Goal: Task Accomplishment & Management: Manage account settings

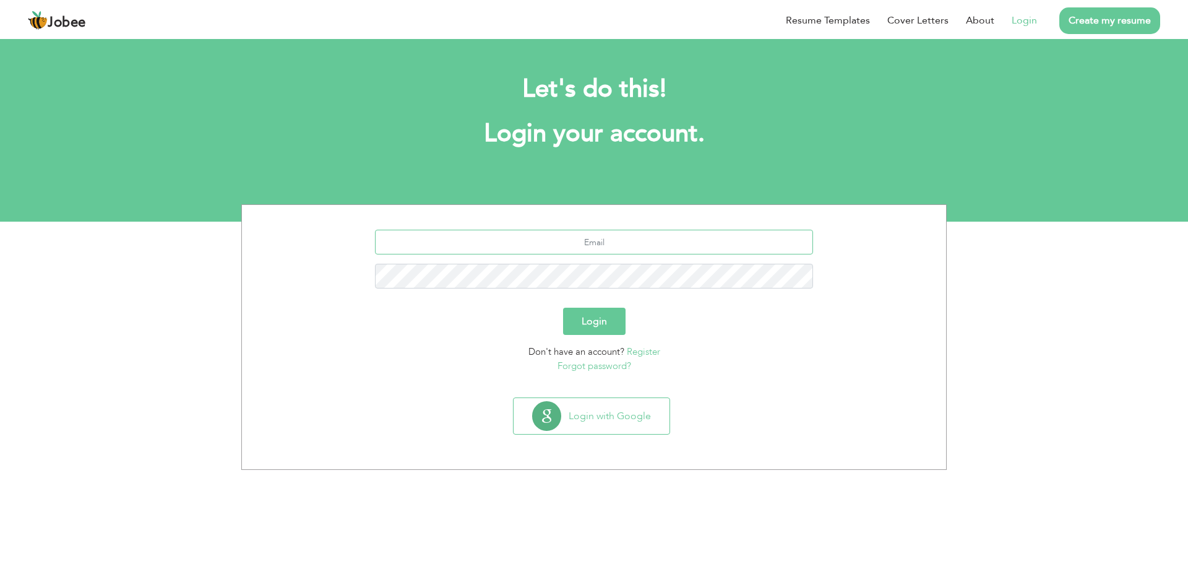
click at [631, 233] on input "text" at bounding box center [594, 242] width 439 height 25
type input "[EMAIL_ADDRESS][DOMAIN_NAME]"
click at [608, 323] on button "Login" at bounding box center [594, 321] width 63 height 27
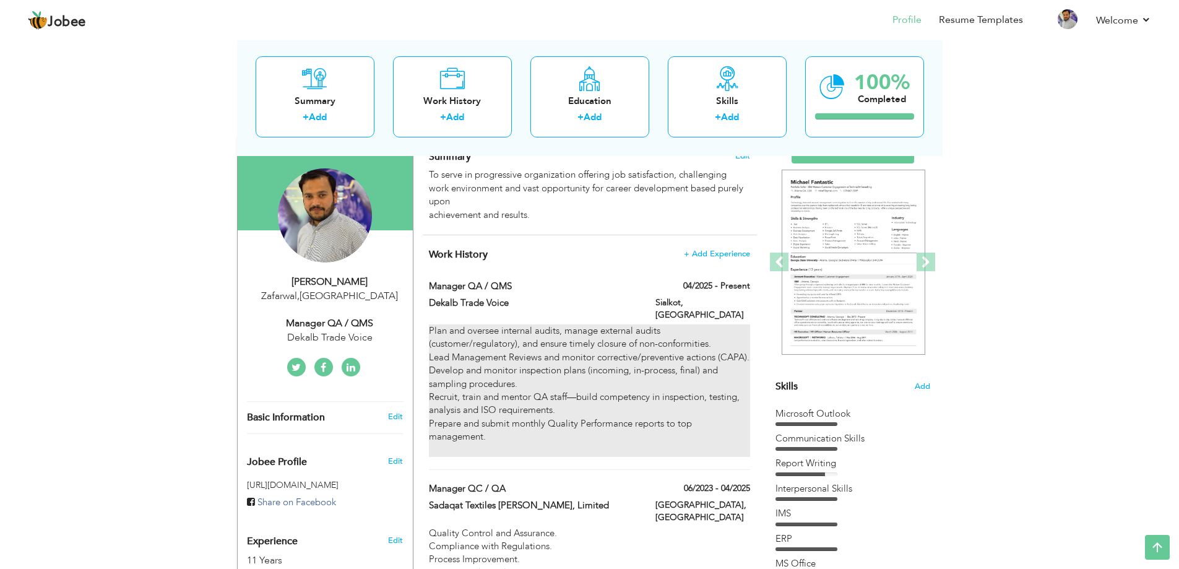
scroll to position [62, 0]
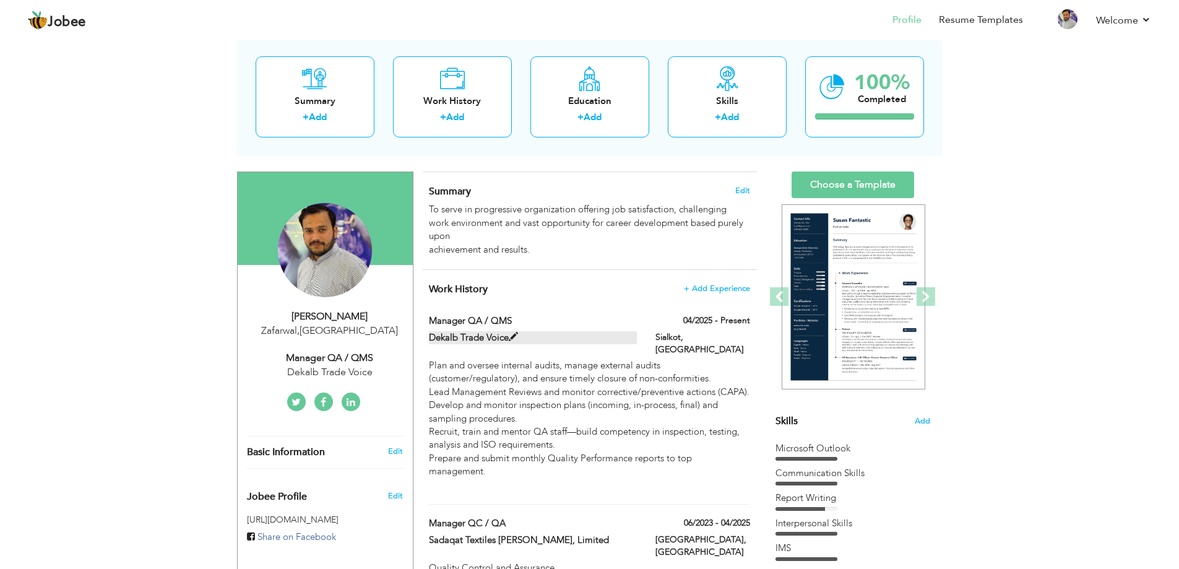
click at [513, 334] on span at bounding box center [513, 336] width 9 height 9
type input "Manager QA / QMS"
type input "Dekalb Trade Voice"
type input "04/2025"
type input "[GEOGRAPHIC_DATA]"
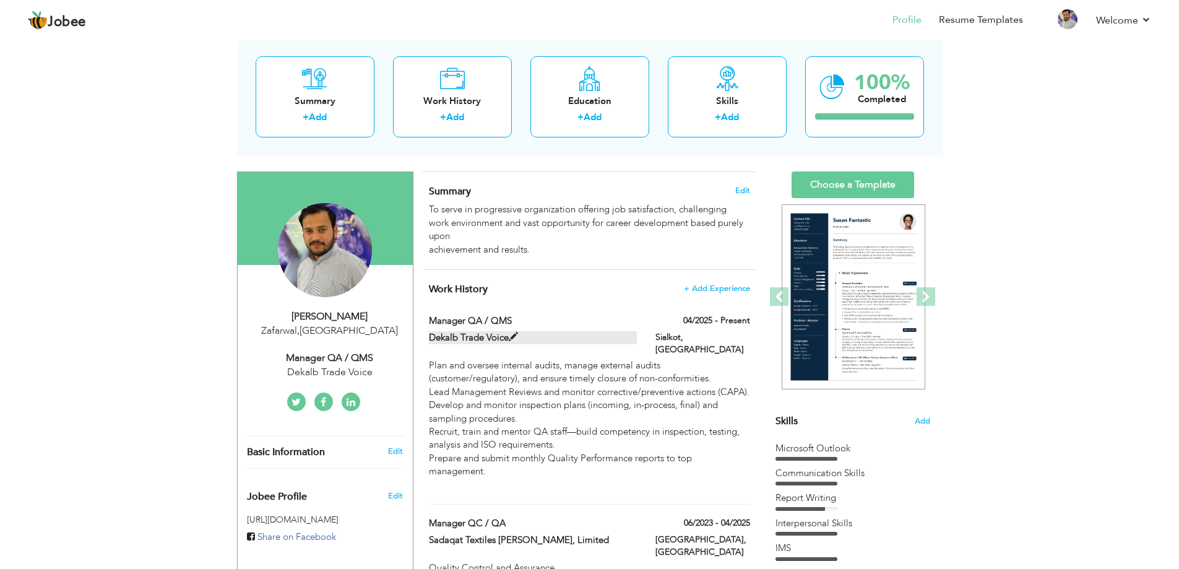
type input "Sialkot"
checkbox input "true"
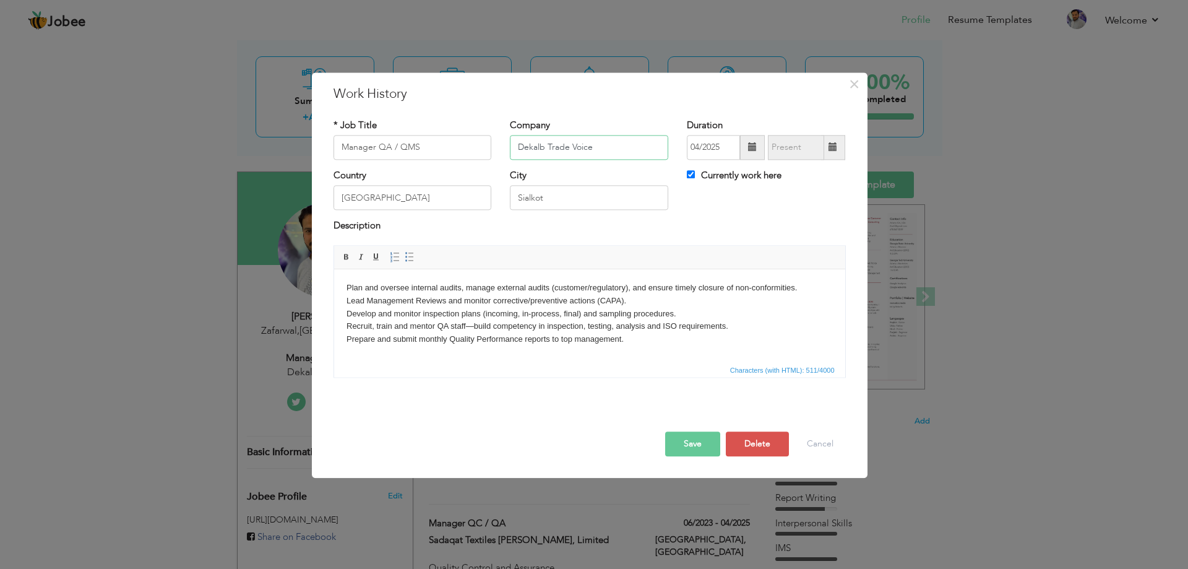
click at [616, 153] on input "Dekalb Trade Voice" at bounding box center [589, 147] width 158 height 25
type input "D"
type input "Capital Sports Corporation Pvt Ltd"
click at [693, 446] on button "Save" at bounding box center [692, 443] width 55 height 25
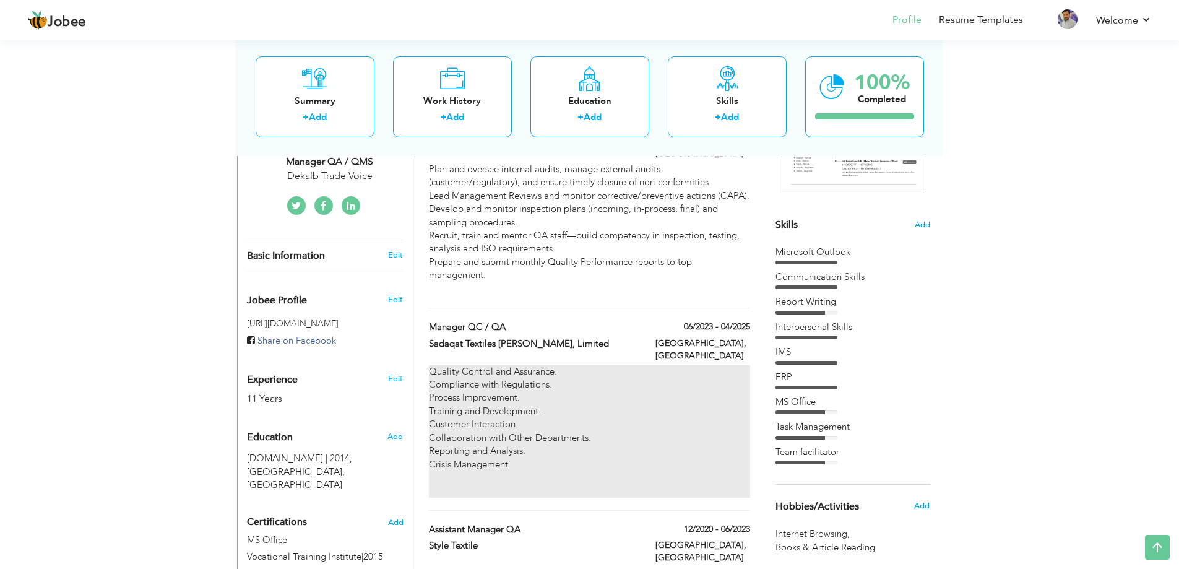
scroll to position [267, 0]
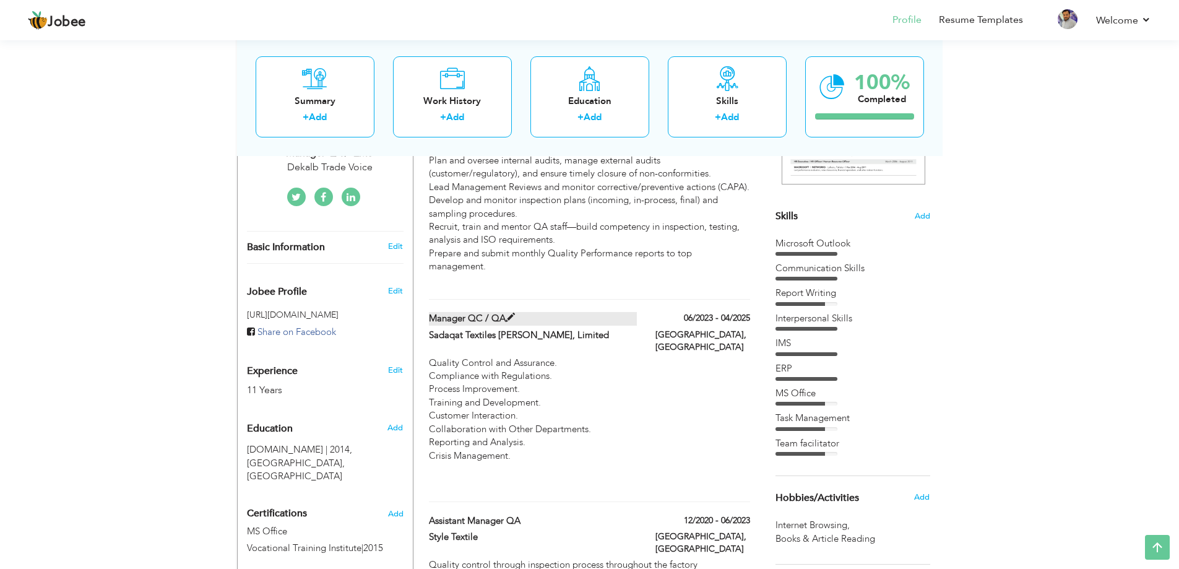
click at [510, 313] on span at bounding box center [510, 317] width 9 height 9
type input "Manager QC / QA"
type input "Sadaqat Textiles [PERSON_NAME], Limited"
type input "06/2023"
type input "04/2025"
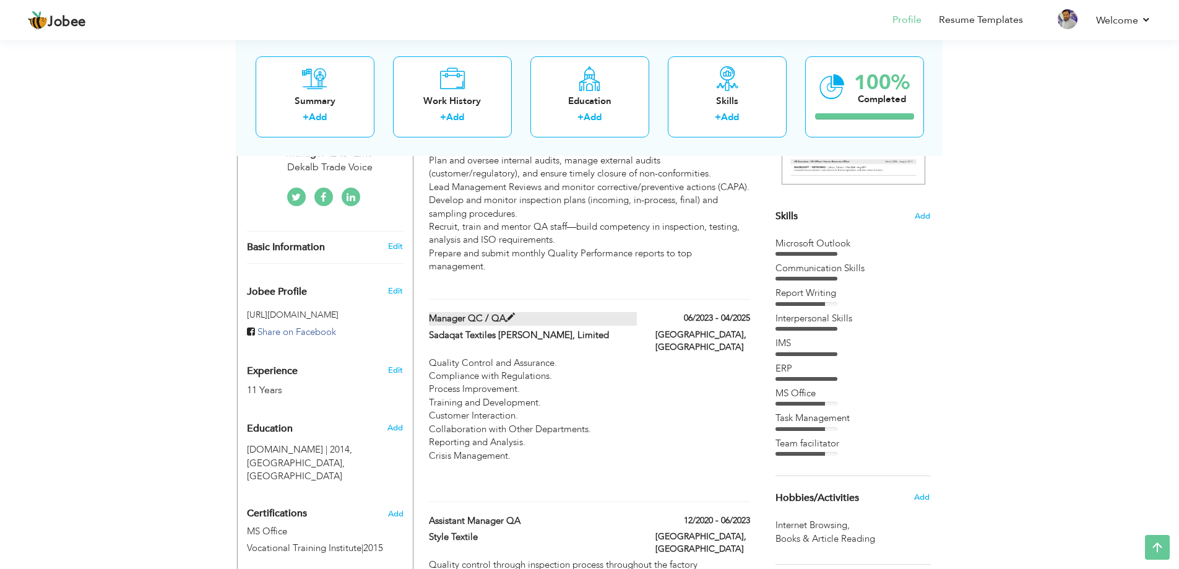
type input "Faisalabad"
checkbox input "false"
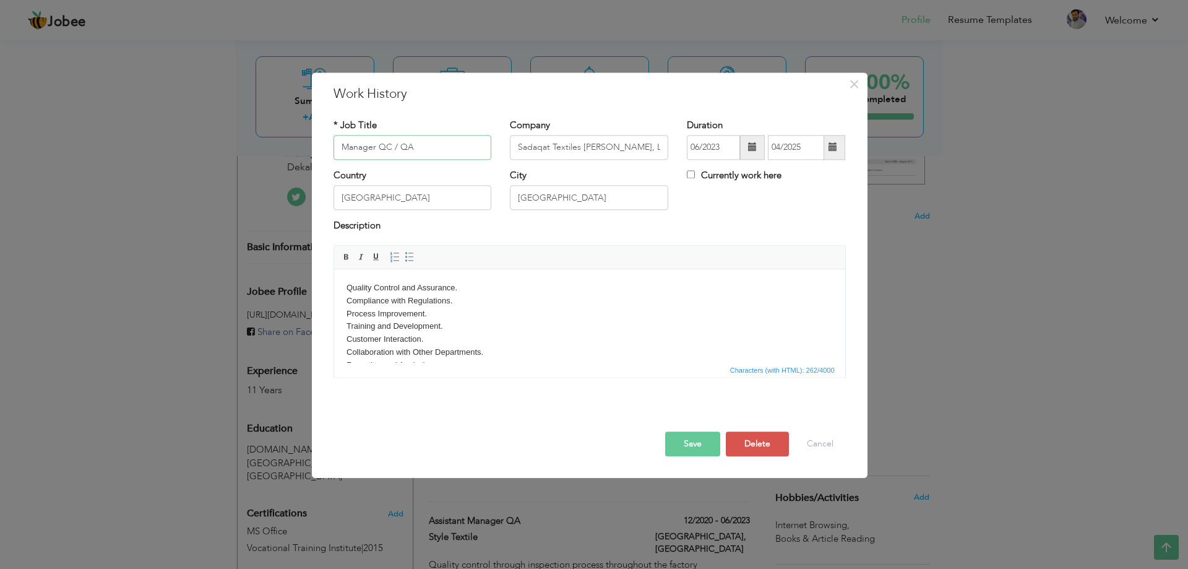
drag, startPoint x: 397, startPoint y: 146, endPoint x: 458, endPoint y: 147, distance: 61.3
click at [399, 145] on input "Manager QC / QA" at bounding box center [413, 147] width 158 height 25
click at [688, 439] on button "Save" at bounding box center [692, 443] width 55 height 25
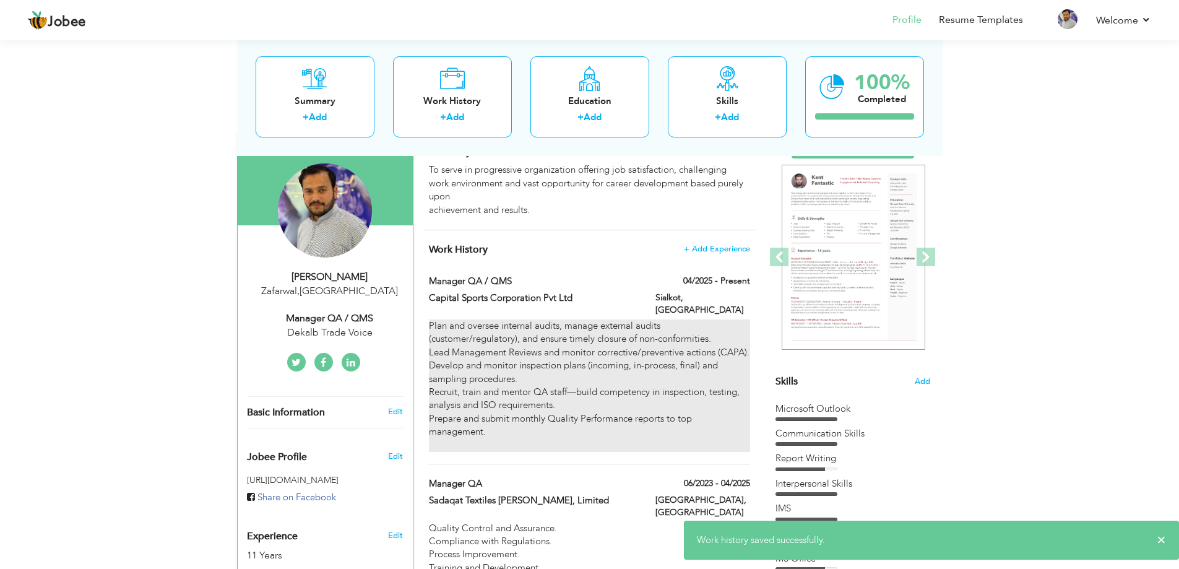
scroll to position [81, 0]
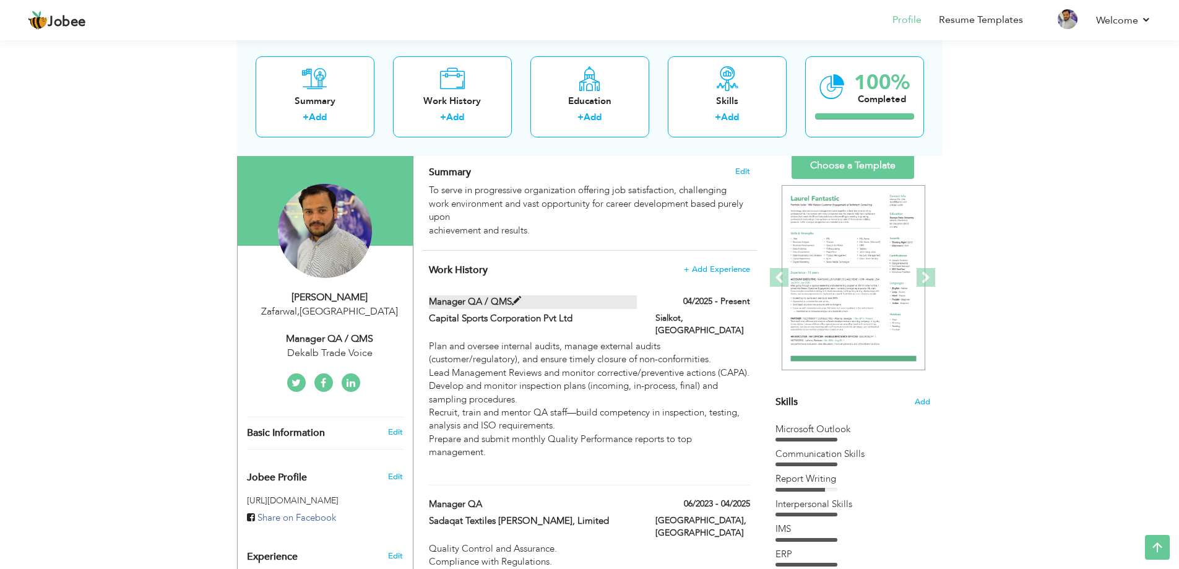
click at [517, 298] on span at bounding box center [516, 300] width 9 height 9
type input "Manager QA / QMS"
type input "Capital Sports Corporation Pvt Ltd"
type input "04/2025"
type input "Sialkot"
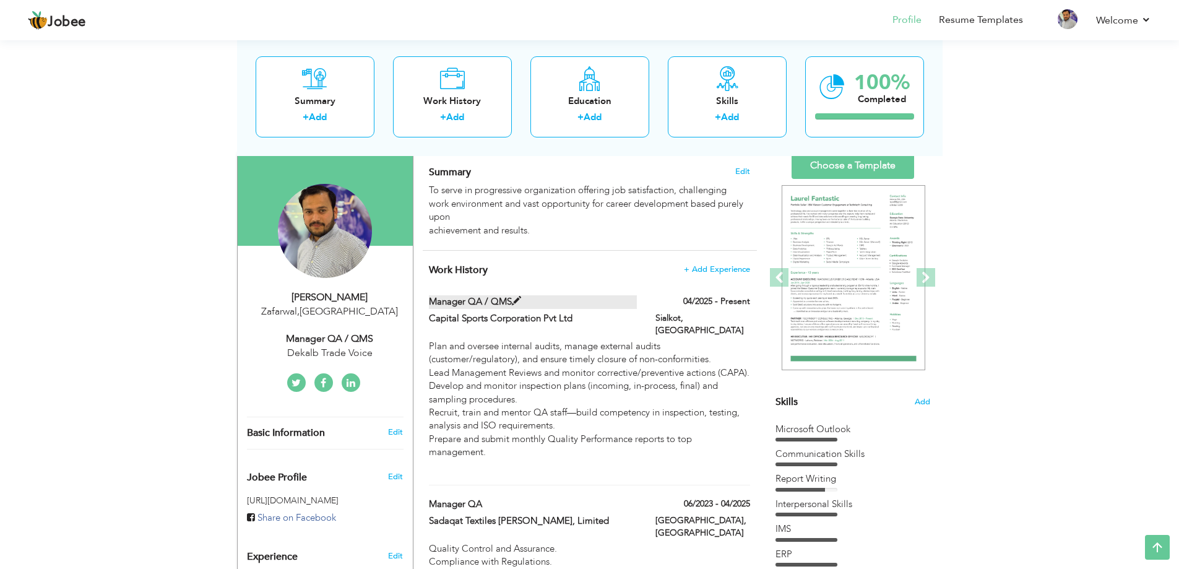
checkbox input "true"
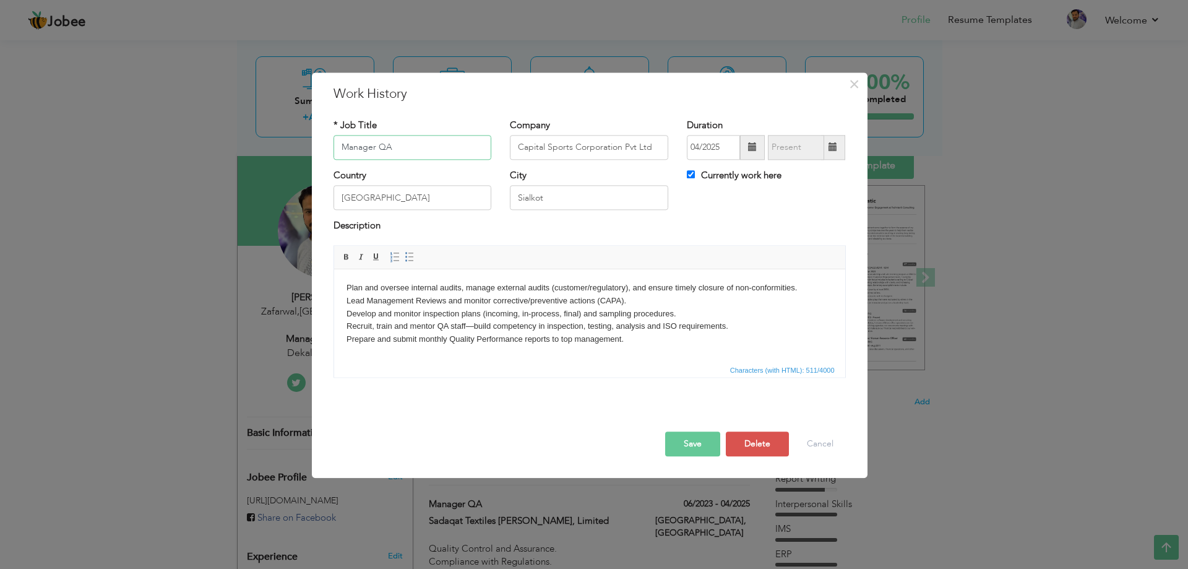
type input "Manager QA"
click at [697, 444] on button "Save" at bounding box center [692, 443] width 55 height 25
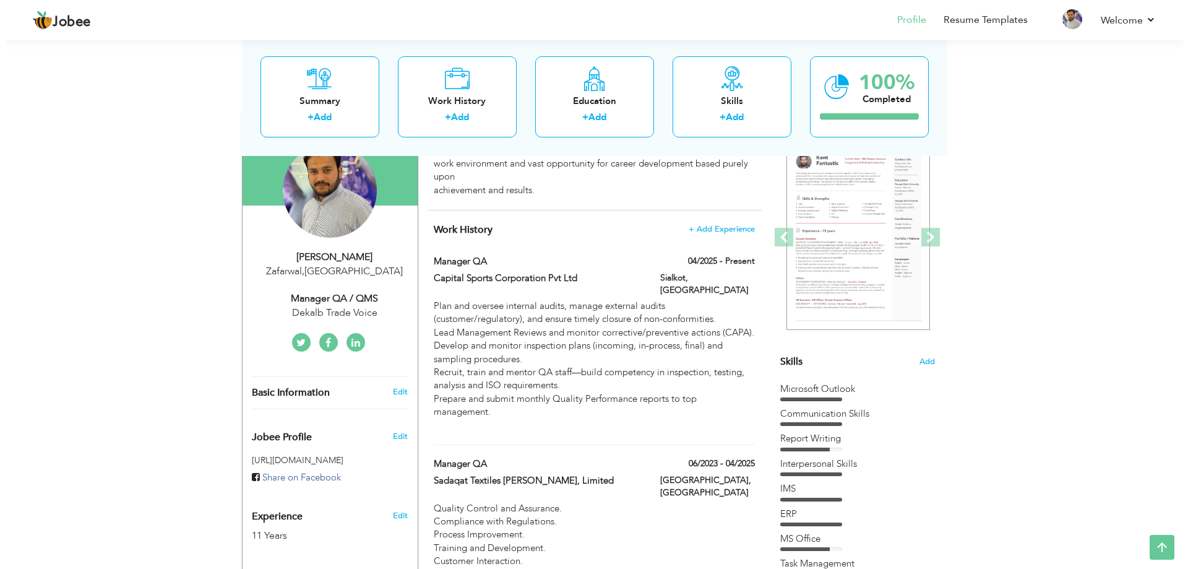
scroll to position [143, 0]
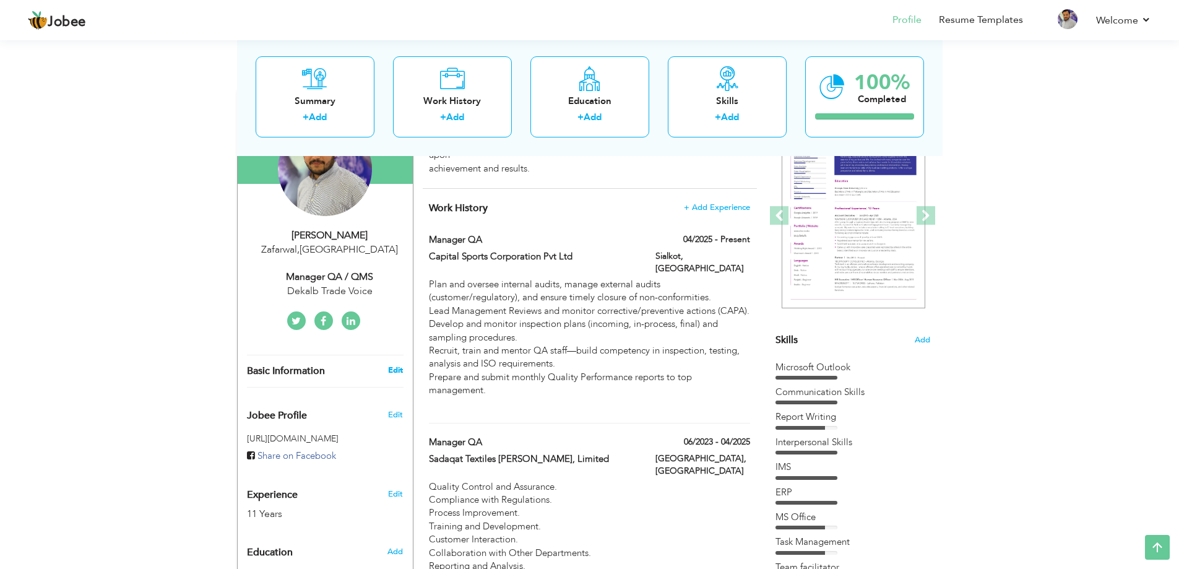
click at [397, 369] on link "Edit" at bounding box center [395, 370] width 15 height 11
type input "Usman"
type input "Ali"
type input "03038686593"
select select "number:166"
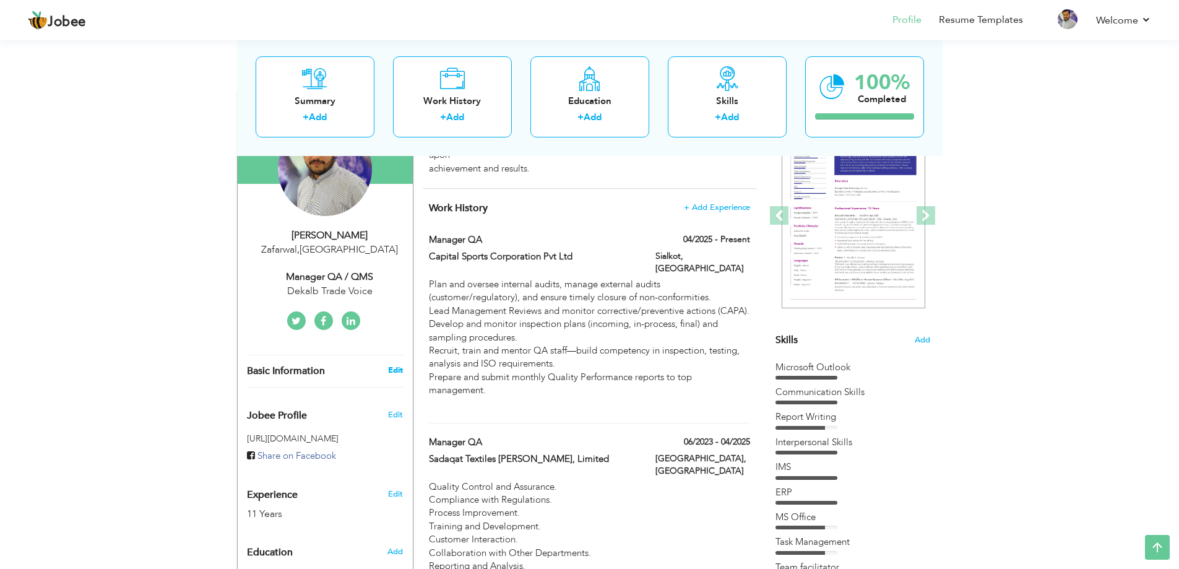
type input "Zafarwal"
select select "number:13"
type input "Dekalb Trade Voice"
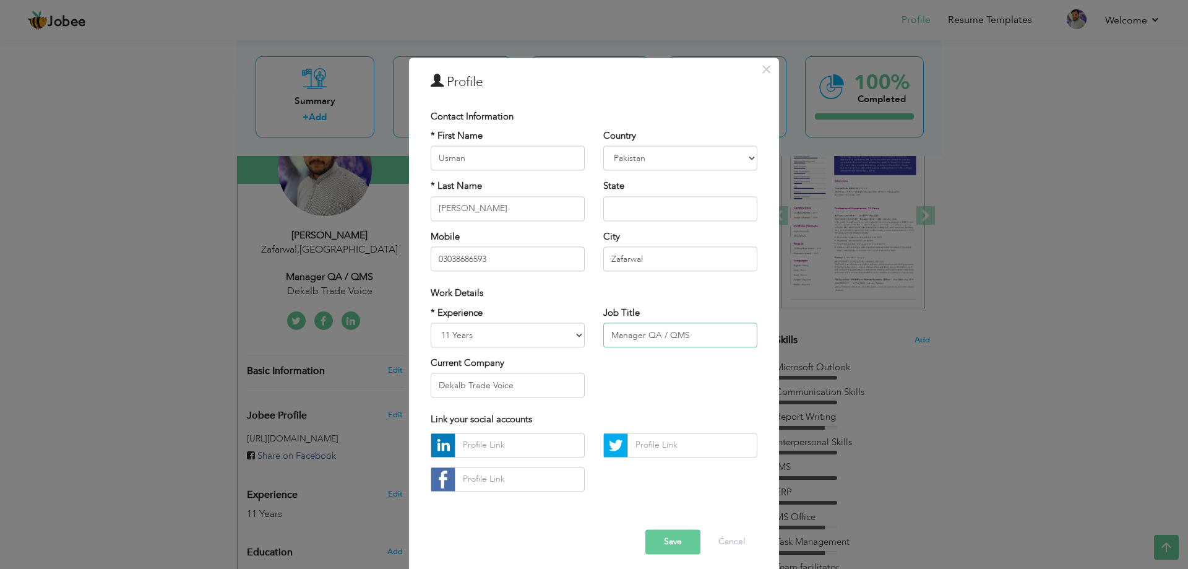
click at [693, 334] on input "Manager QA / QMS" at bounding box center [680, 334] width 154 height 25
type input "Manager QA"
click at [512, 382] on input "Dekalb Trade Voice" at bounding box center [508, 385] width 154 height 25
type input "D"
type input "Capital Sports Corporation Pvt LTD"
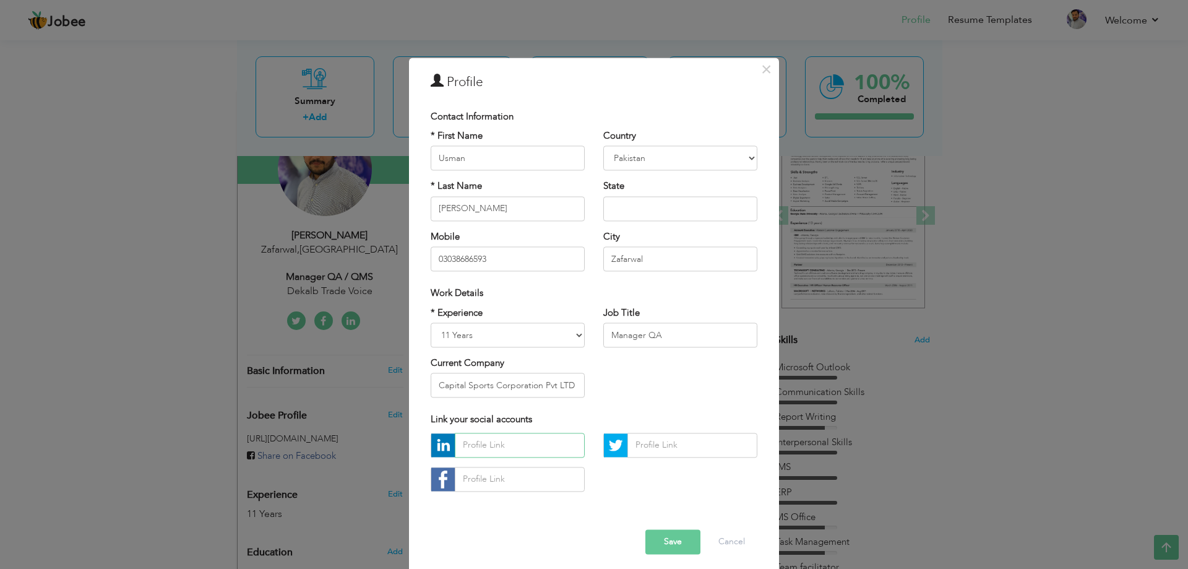
click at [494, 445] on input "text" at bounding box center [520, 445] width 130 height 25
paste input "www.linkedin.com/in/"
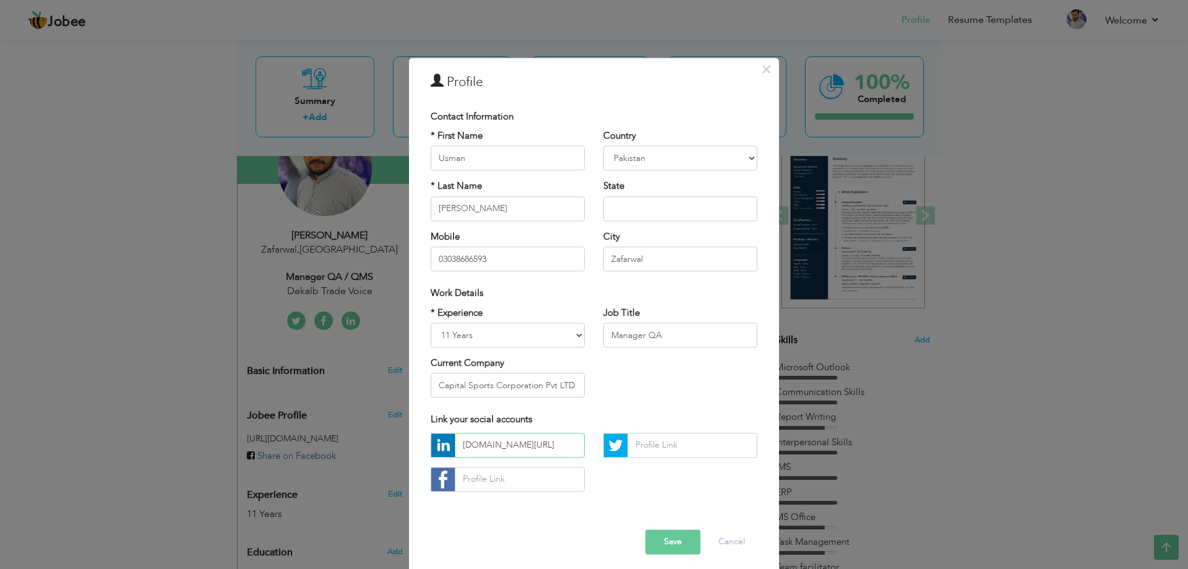
paste input "usman-ali-43721418a"
type input "www.linkedin.com/in/usman-ali-43721418a"
click at [498, 478] on input "text" at bounding box center [520, 479] width 130 height 25
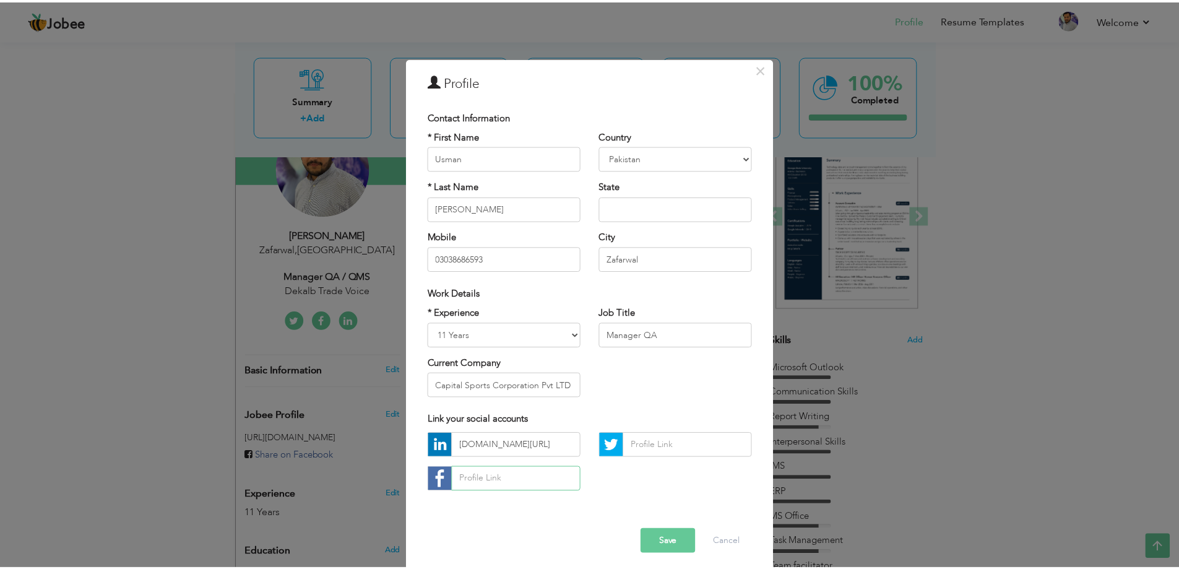
scroll to position [0, 0]
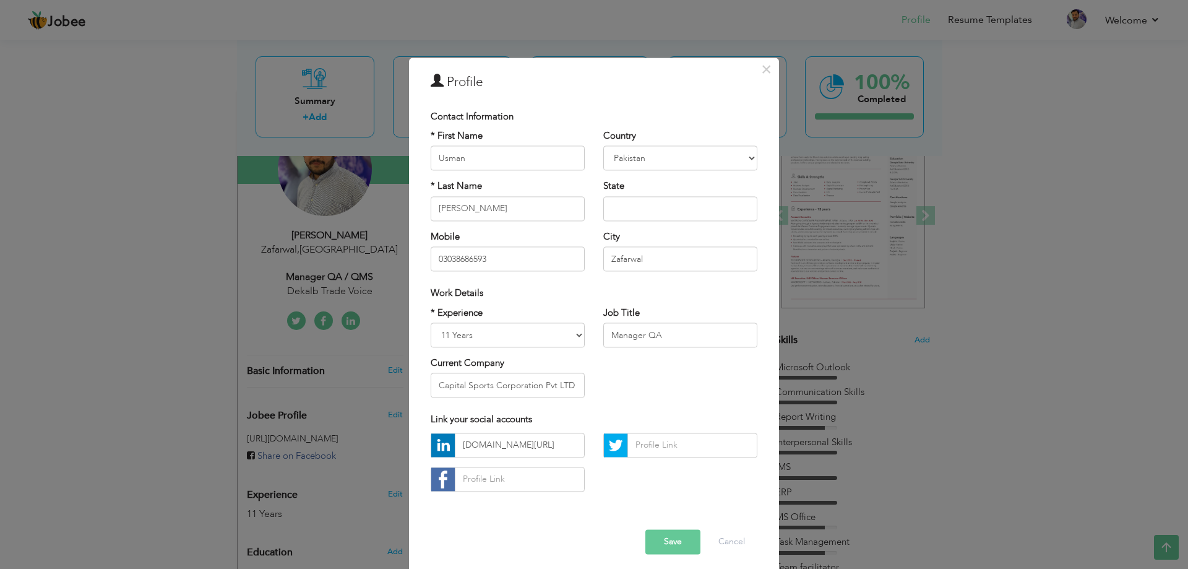
click at [670, 542] on button "Save" at bounding box center [673, 541] width 55 height 25
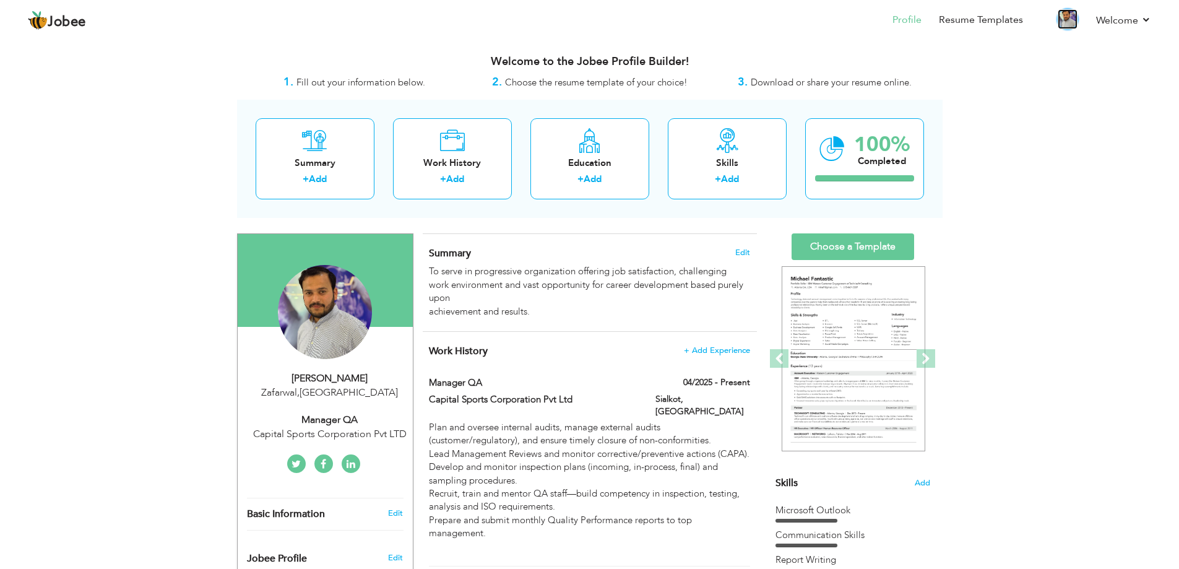
click at [1074, 17] on img at bounding box center [1068, 19] width 20 height 20
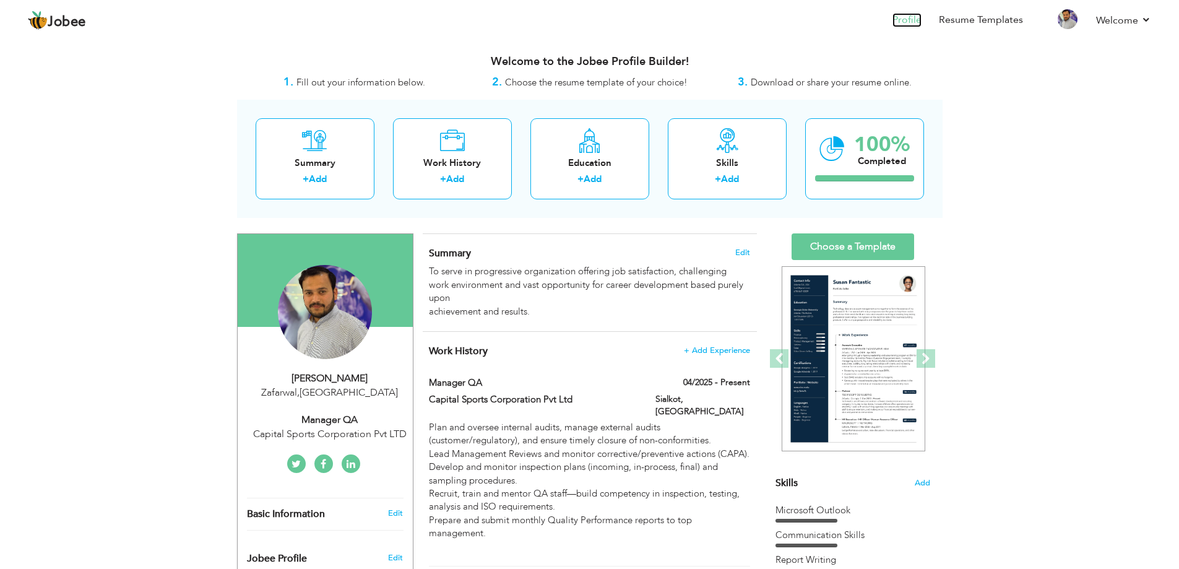
click at [921, 20] on link "Profile" at bounding box center [906, 20] width 29 height 14
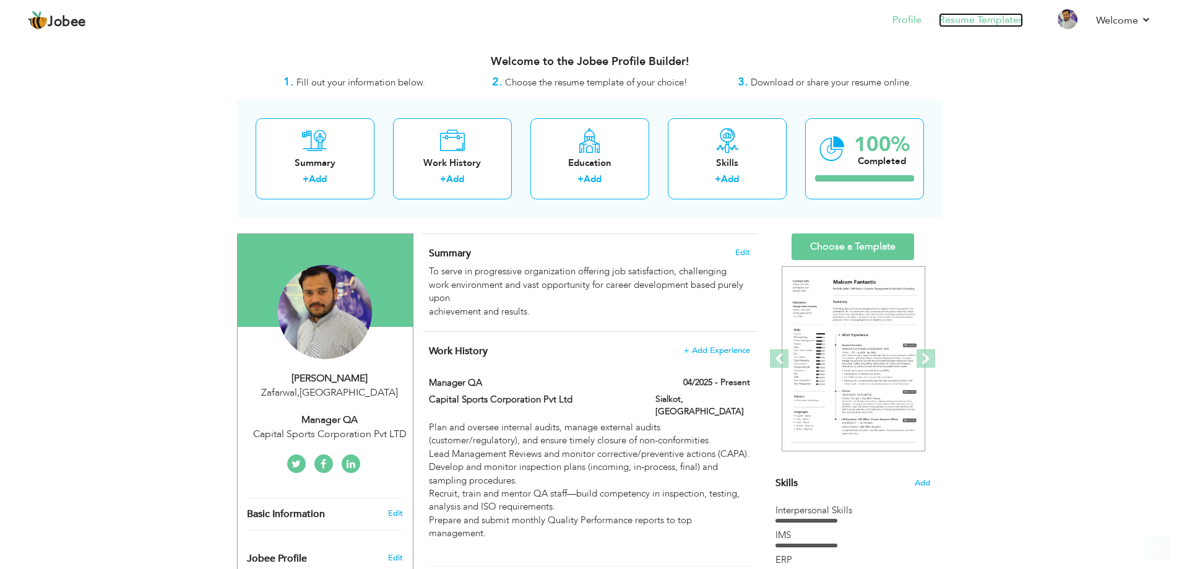
click at [977, 15] on link "Resume Templates" at bounding box center [981, 20] width 84 height 14
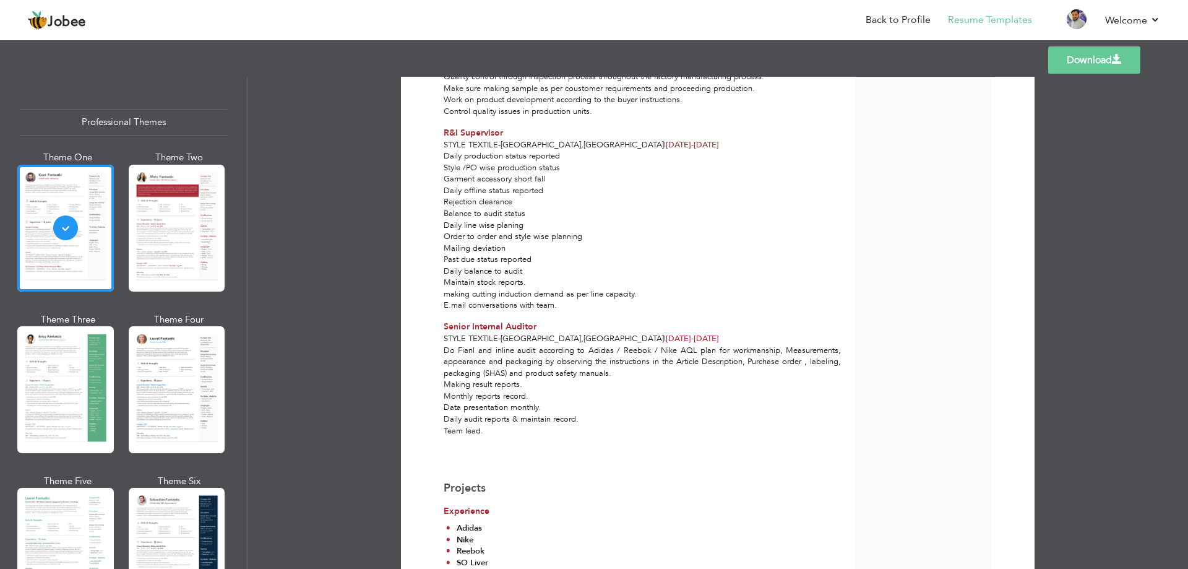
scroll to position [769, 0]
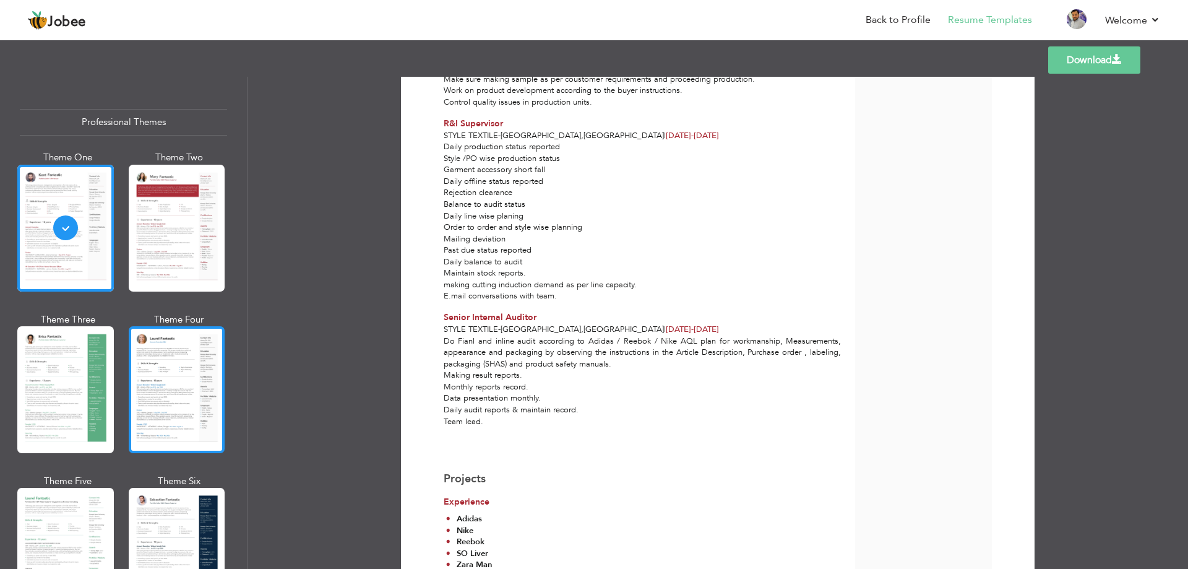
click at [184, 377] on div at bounding box center [177, 389] width 97 height 127
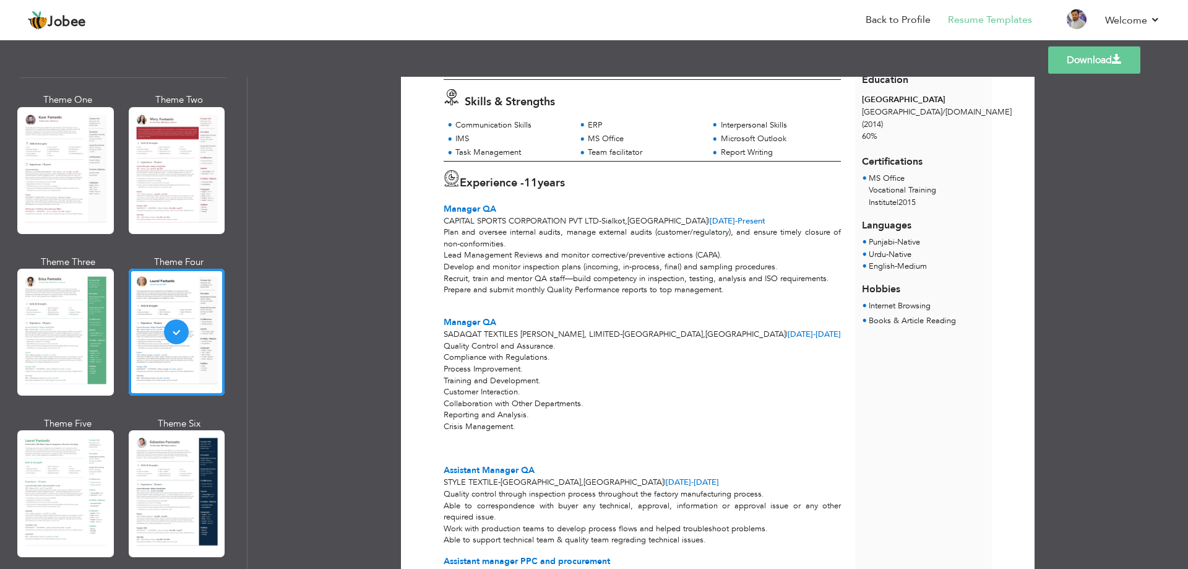
scroll to position [186, 0]
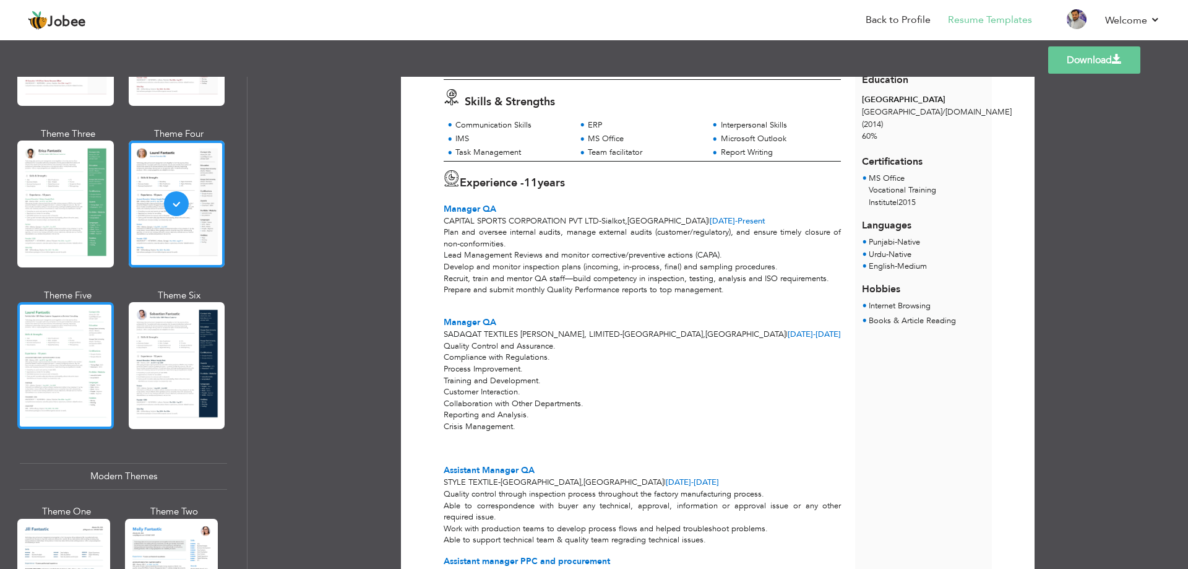
click at [72, 355] on div at bounding box center [65, 365] width 97 height 127
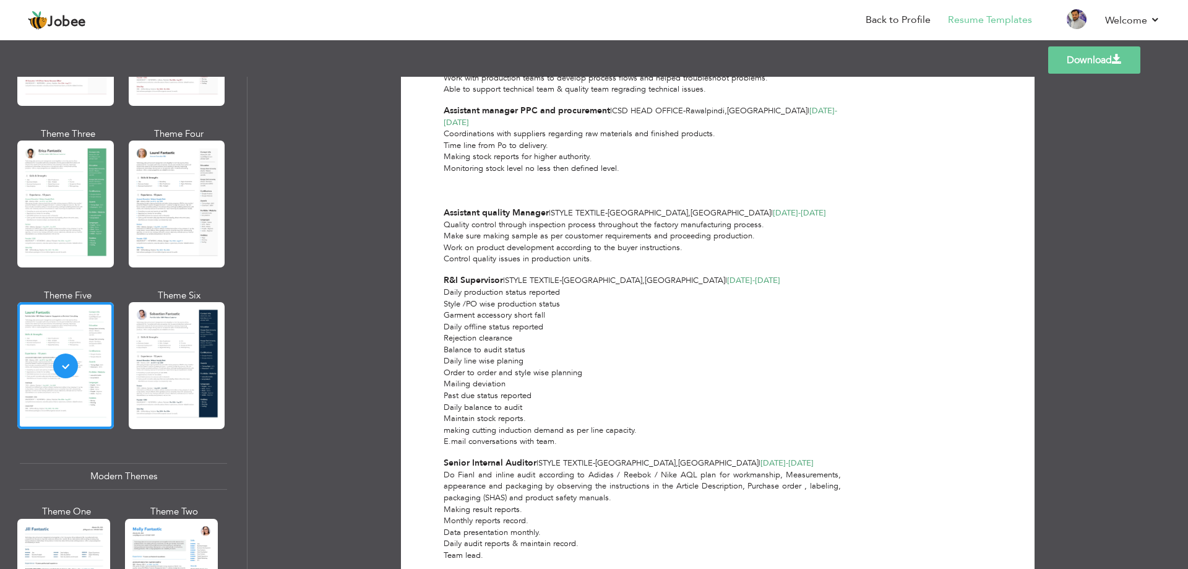
scroll to position [788, 0]
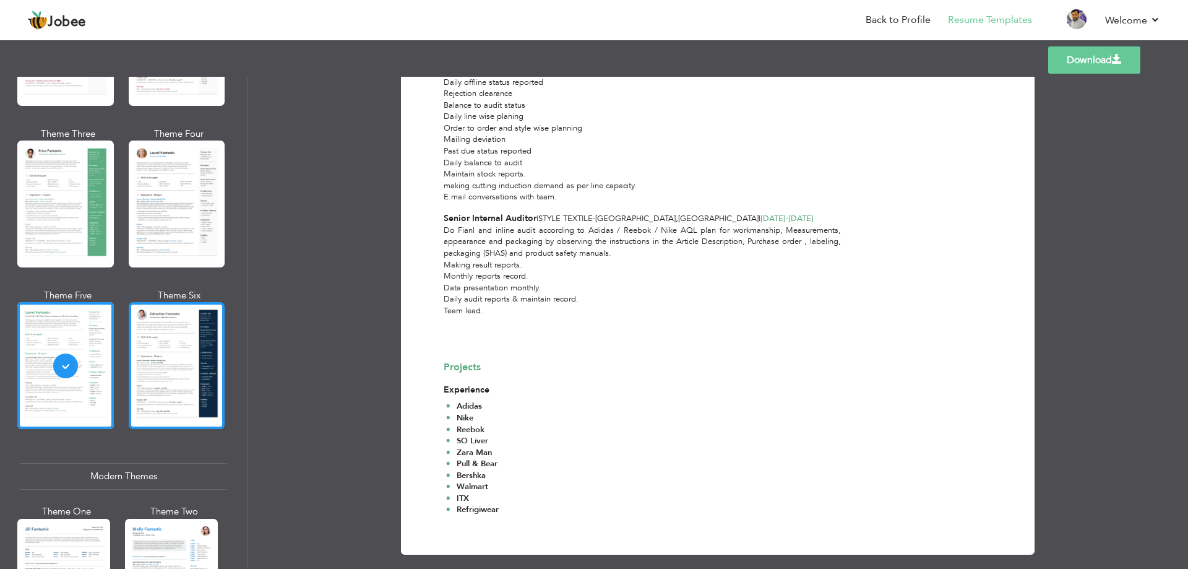
click at [162, 349] on div at bounding box center [177, 365] width 97 height 127
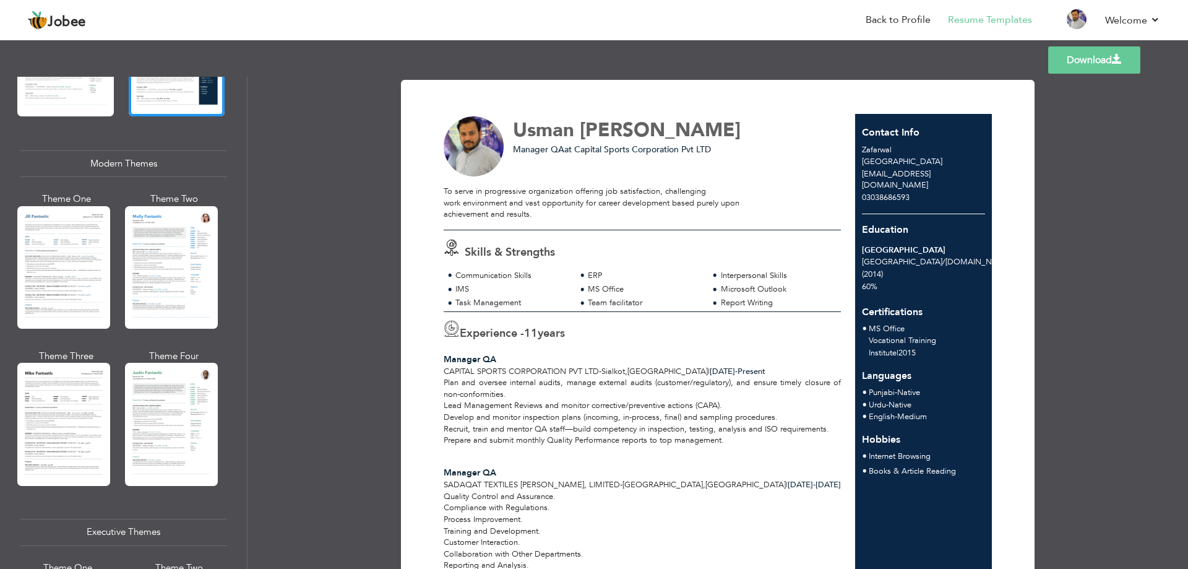
scroll to position [681, 0]
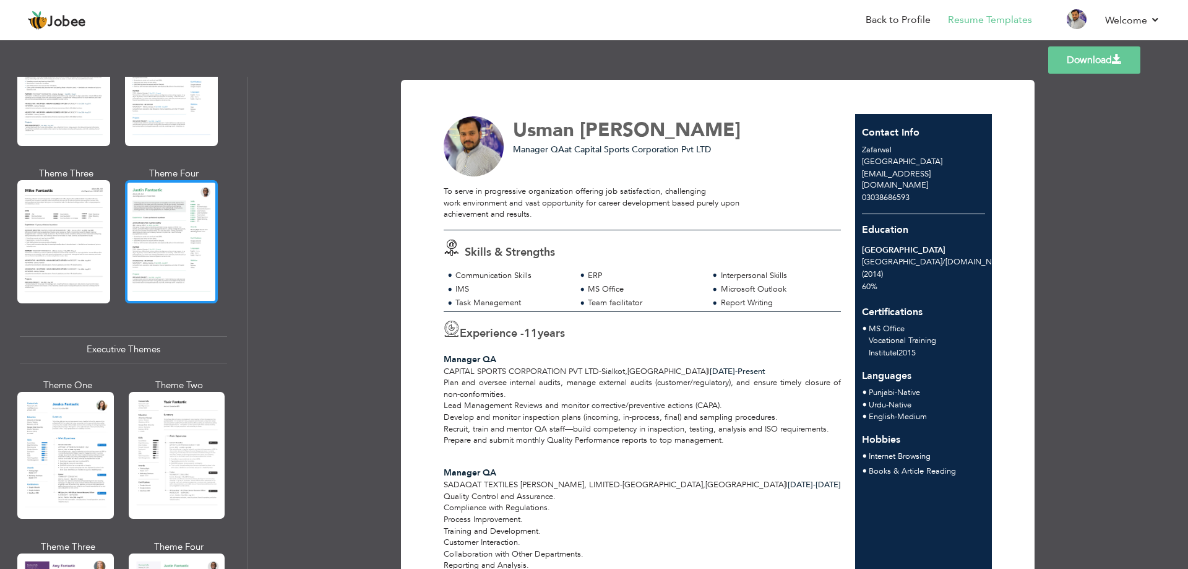
click at [170, 209] on div at bounding box center [171, 241] width 93 height 123
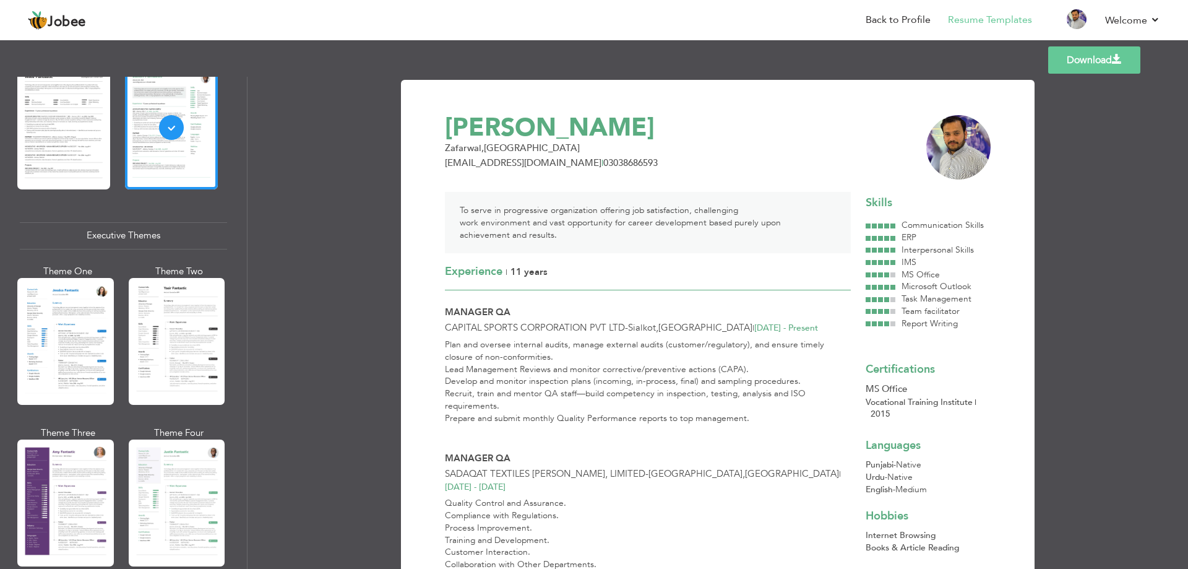
scroll to position [805, 0]
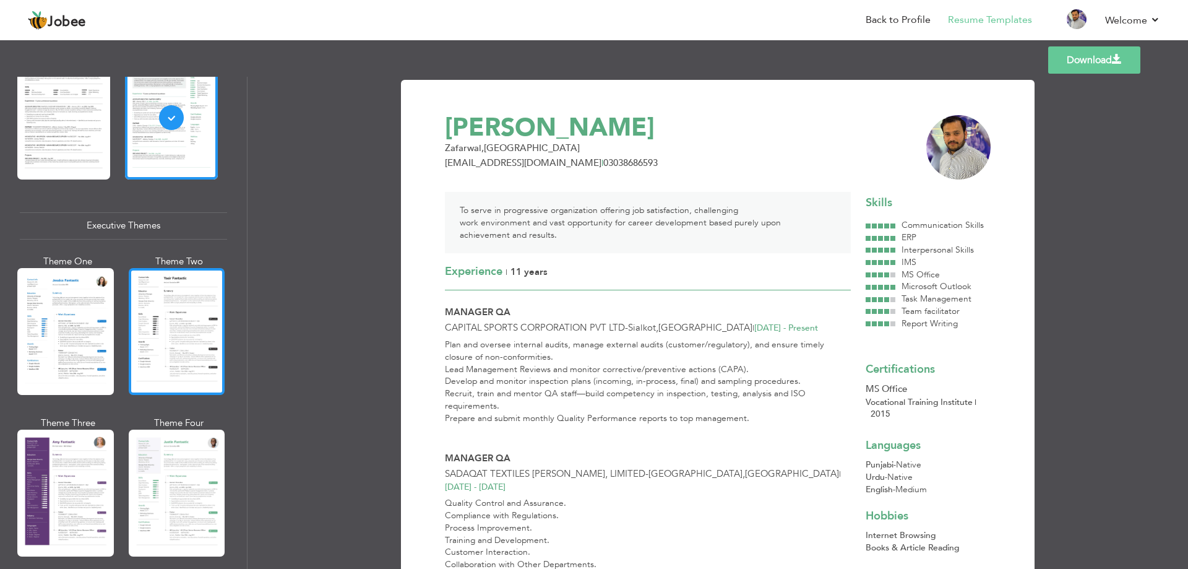
click at [188, 314] on div at bounding box center [177, 331] width 97 height 127
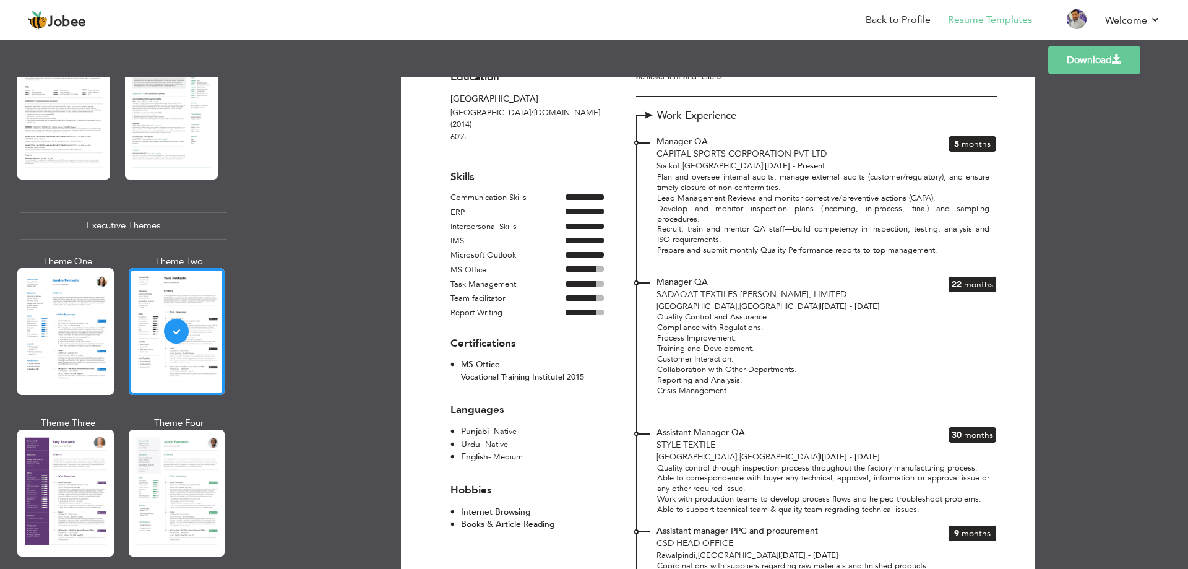
scroll to position [0, 0]
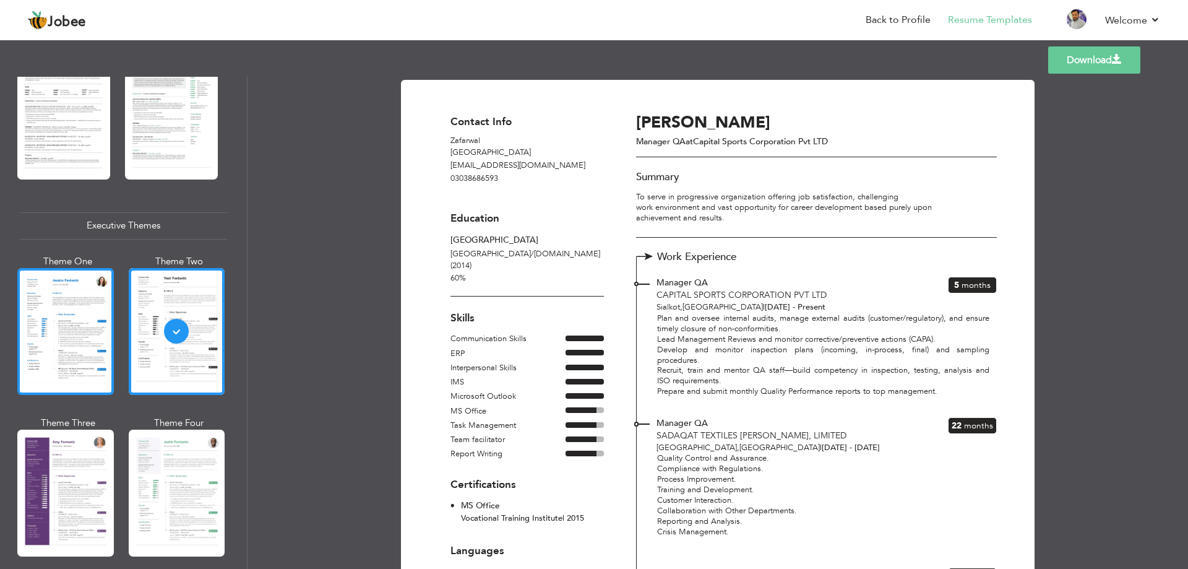
click at [69, 317] on div at bounding box center [65, 331] width 97 height 127
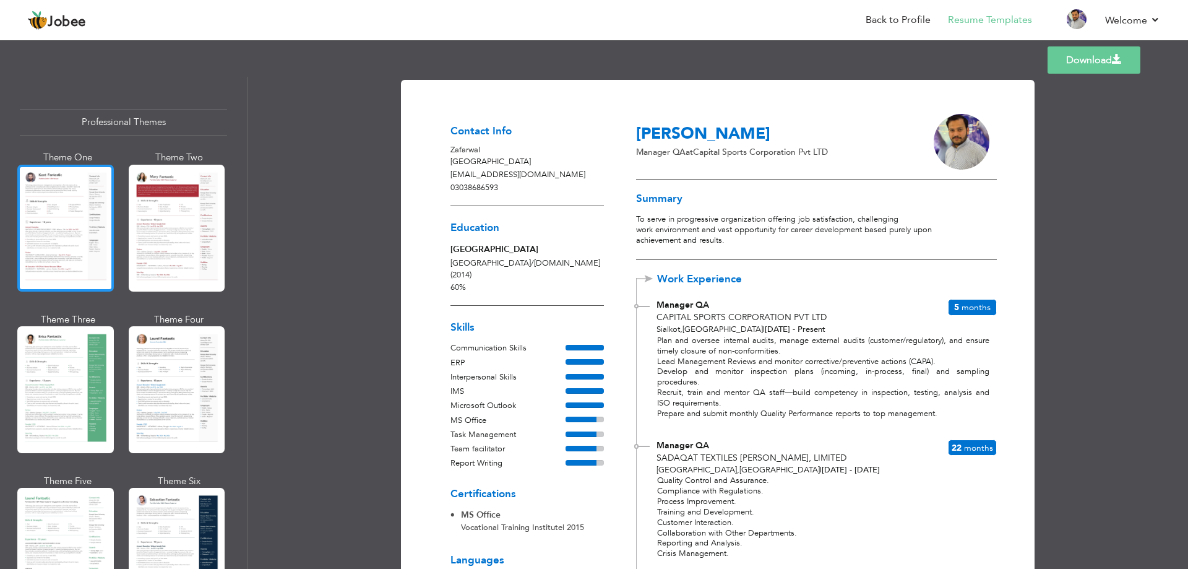
click at [61, 243] on div at bounding box center [65, 228] width 97 height 127
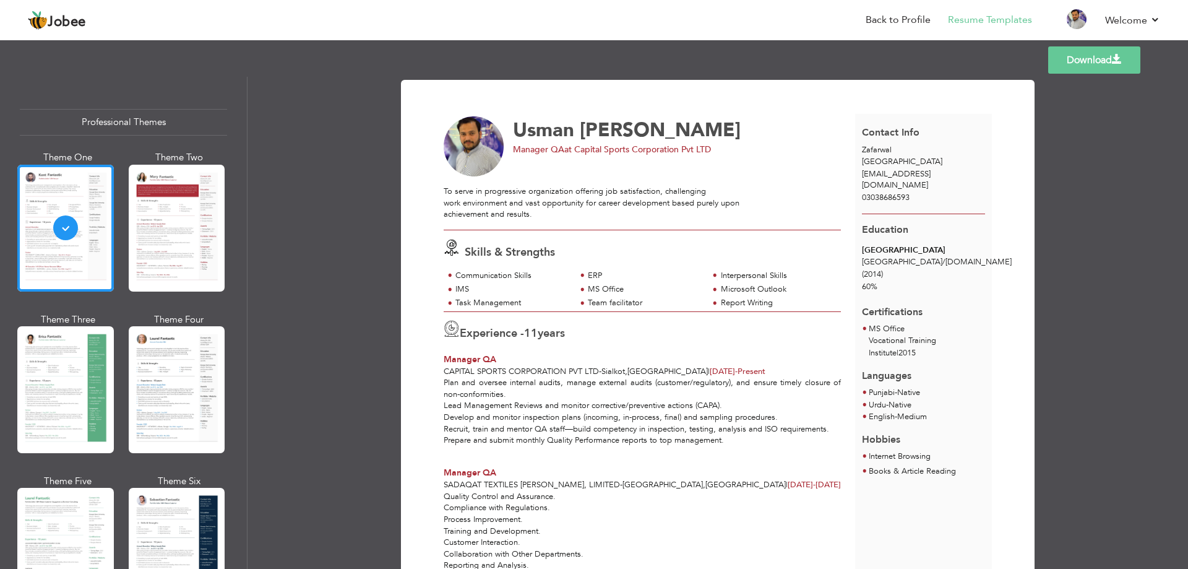
click at [1116, 56] on span at bounding box center [1117, 59] width 10 height 10
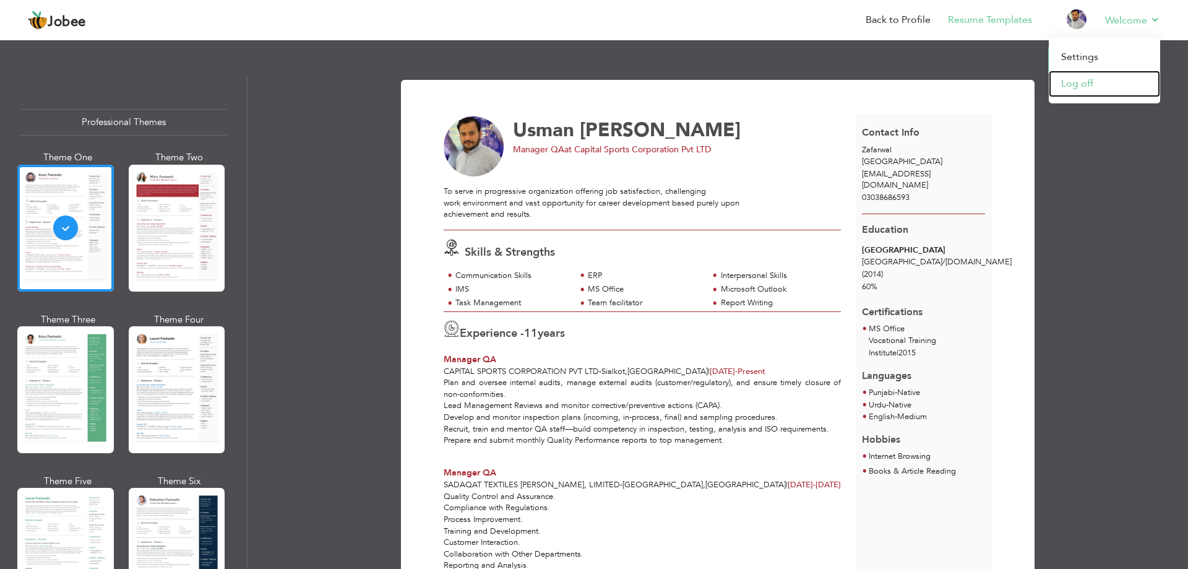
click at [1087, 84] on link "Log off" at bounding box center [1104, 84] width 111 height 27
